Goal: Find specific page/section: Find specific page/section

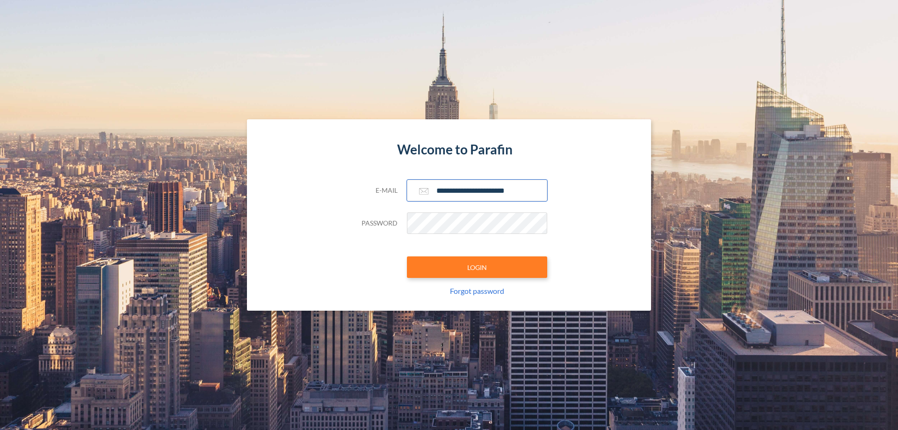
type input "**********"
click at [477, 267] on button "LOGIN" at bounding box center [477, 267] width 140 height 22
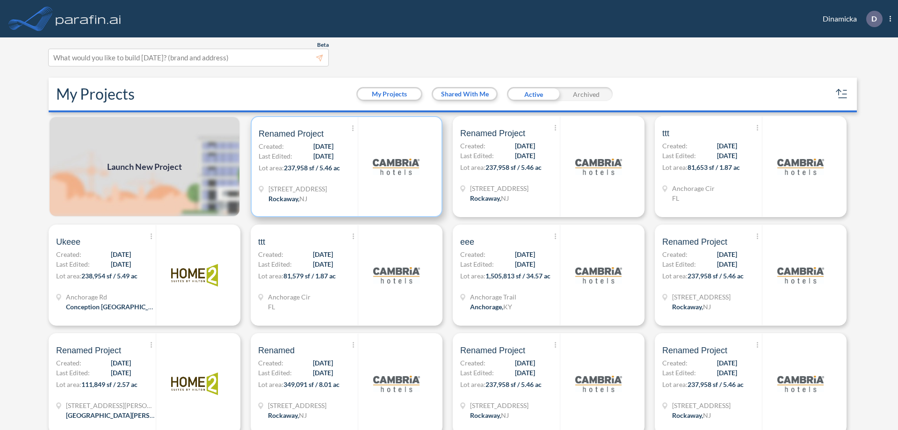
scroll to position [2, 0]
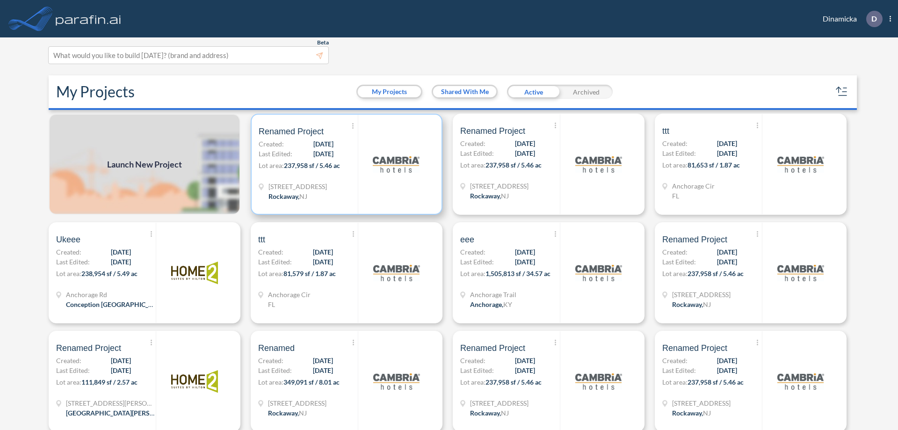
click at [345, 164] on p "Lot area: 237,958 sf / 5.46 ac" at bounding box center [308, 167] width 99 height 14
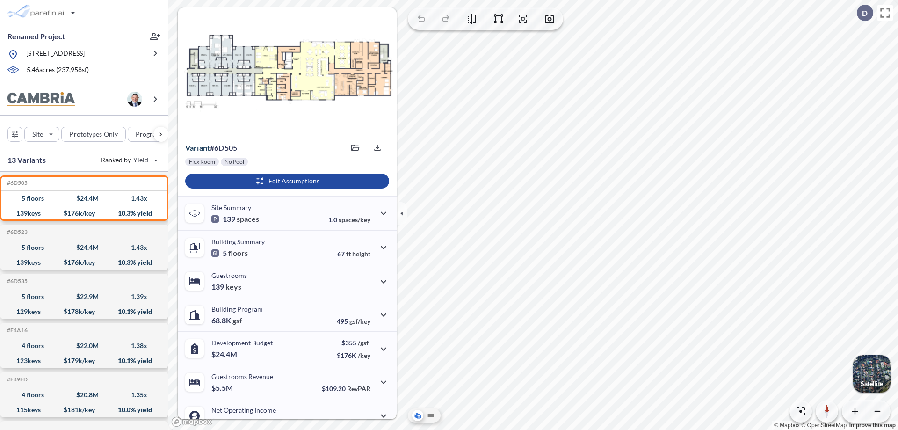
scroll to position [47, 0]
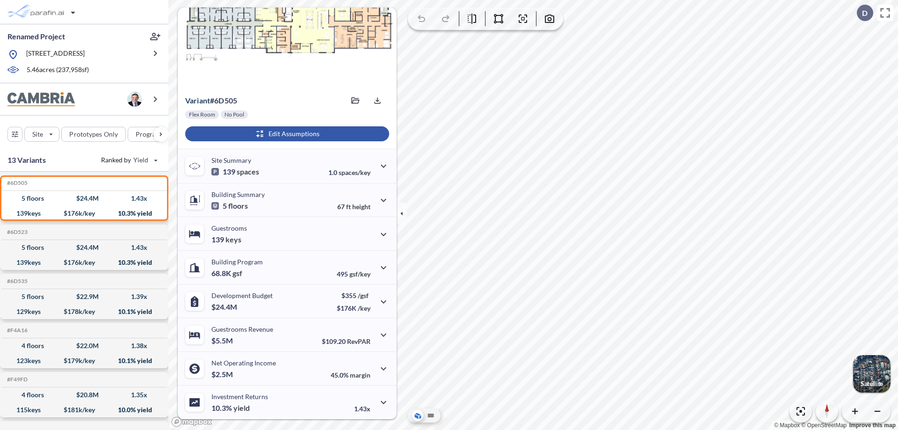
click at [286, 134] on div "button" at bounding box center [287, 133] width 204 height 15
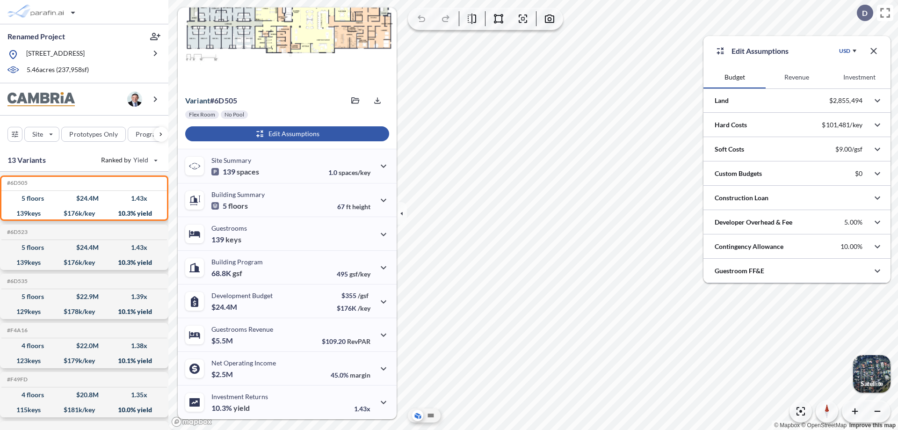
click at [796, 77] on button "Revenue" at bounding box center [797, 77] width 62 height 22
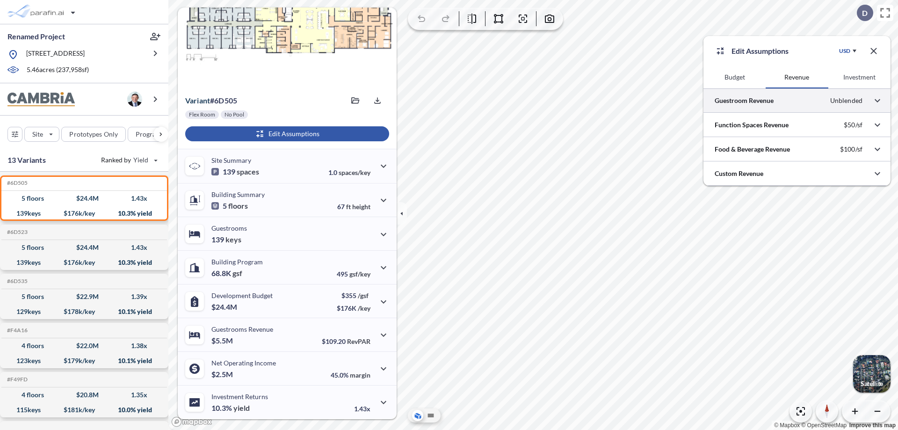
click at [797, 101] on div at bounding box center [796, 100] width 187 height 24
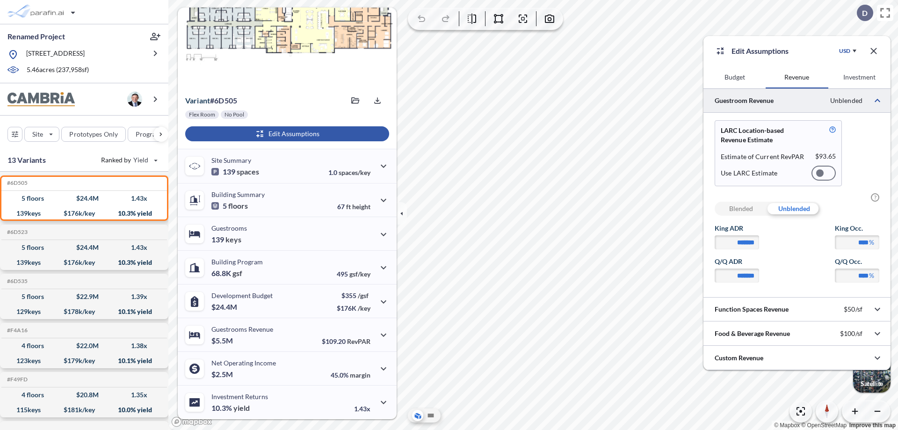
click at [824, 173] on div at bounding box center [823, 173] width 24 height 15
